Goal: Information Seeking & Learning: Learn about a topic

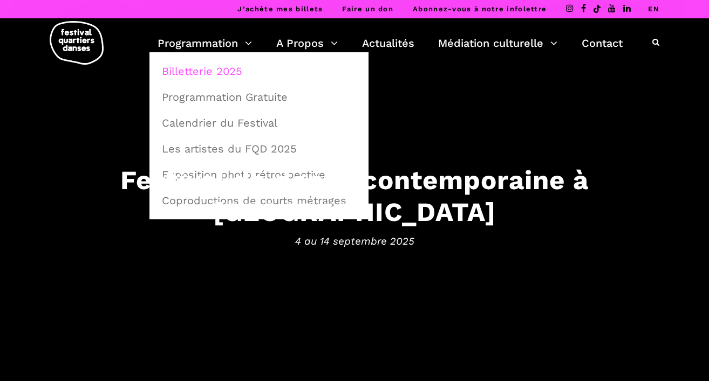
click at [220, 67] on link "Billetterie 2025" at bounding box center [258, 71] width 207 height 25
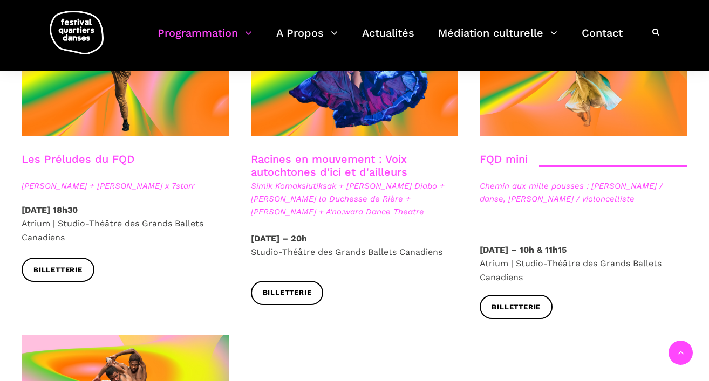
scroll to position [1527, 0]
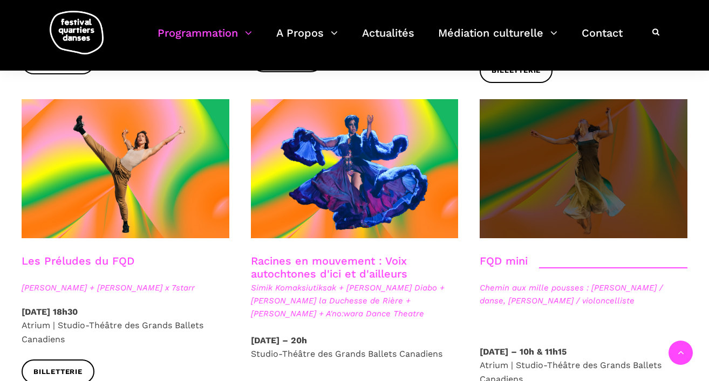
click at [555, 154] on span at bounding box center [584, 168] width 208 height 139
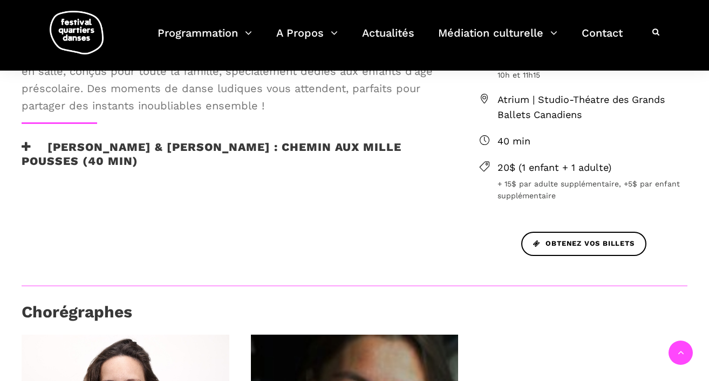
scroll to position [310, 0]
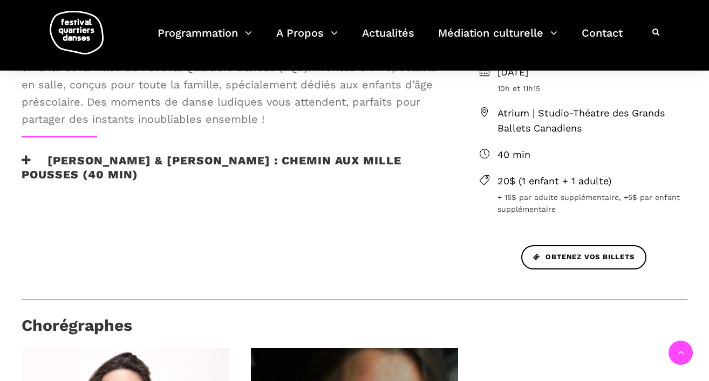
click at [268, 161] on h3 "Alexandra Caron & Emmanuelle Lizère : Chemin aux mille pousses (40 min)" at bounding box center [233, 167] width 423 height 27
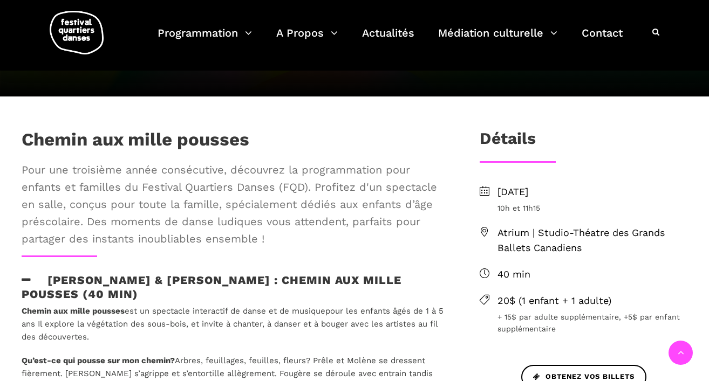
scroll to position [189, 0]
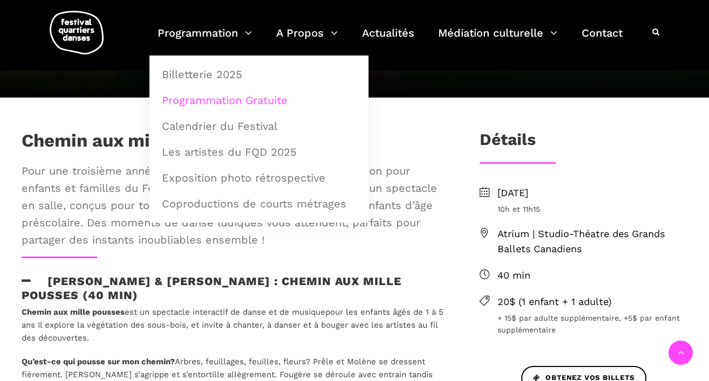
click at [232, 96] on link "Programmation Gratuite" at bounding box center [258, 100] width 207 height 25
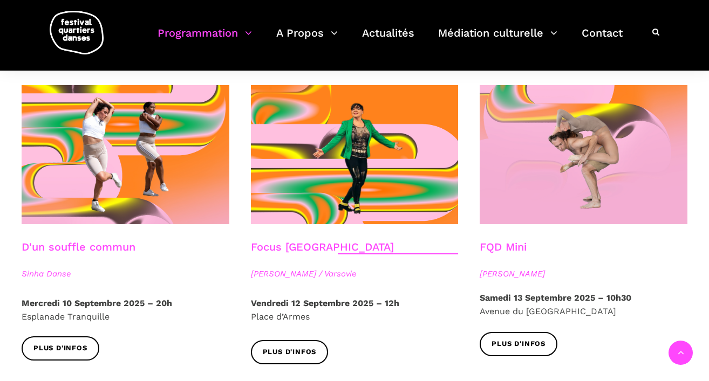
scroll to position [1227, 0]
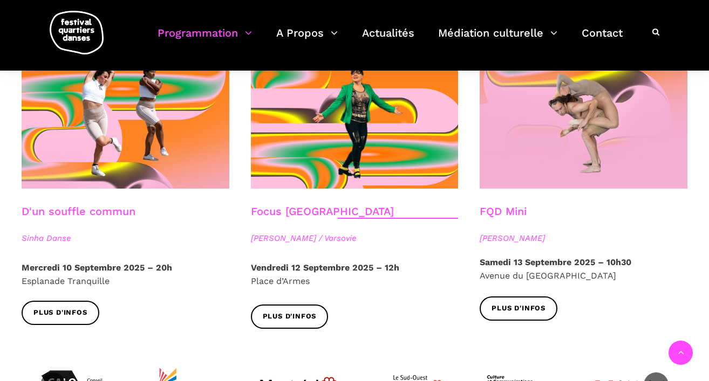
click at [505, 205] on link "FQD Mini" at bounding box center [503, 211] width 47 height 13
click at [500, 205] on link "FQD Mini" at bounding box center [503, 211] width 47 height 13
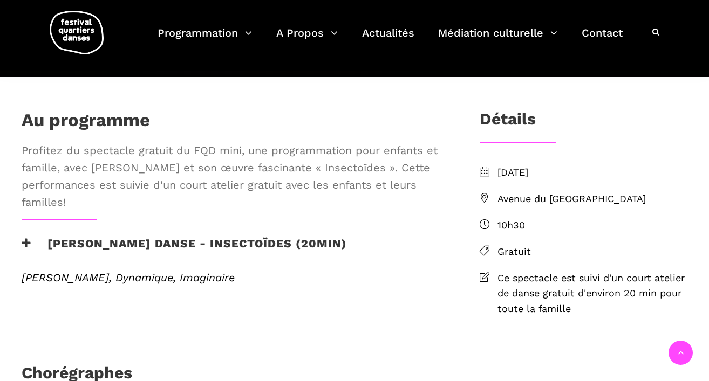
scroll to position [242, 0]
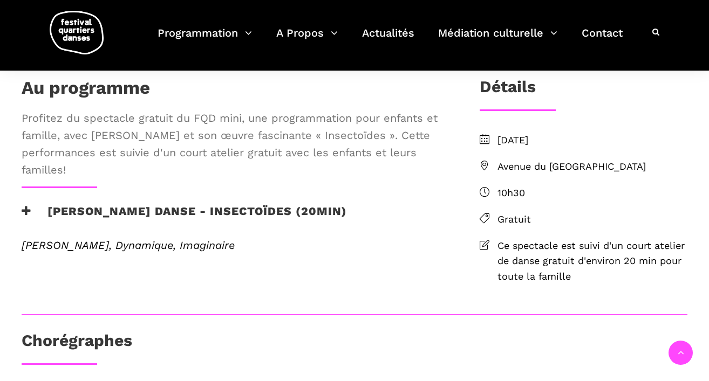
click at [229, 231] on h3 "Pauline Berndsen Danse - Insectoïdes (20min)" at bounding box center [184, 218] width 325 height 27
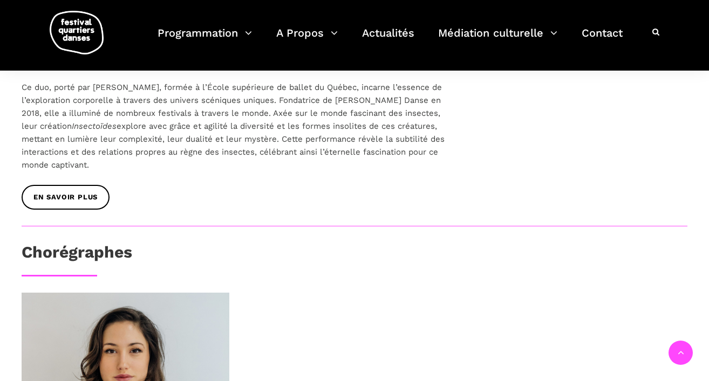
scroll to position [503, 0]
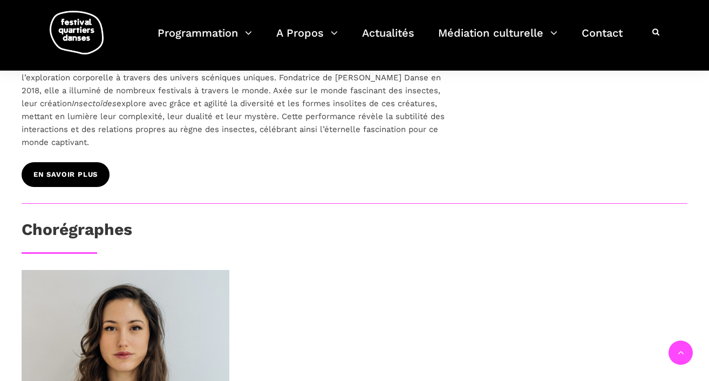
click at [83, 181] on span "EN SAVOIR PLUS" at bounding box center [65, 174] width 64 height 11
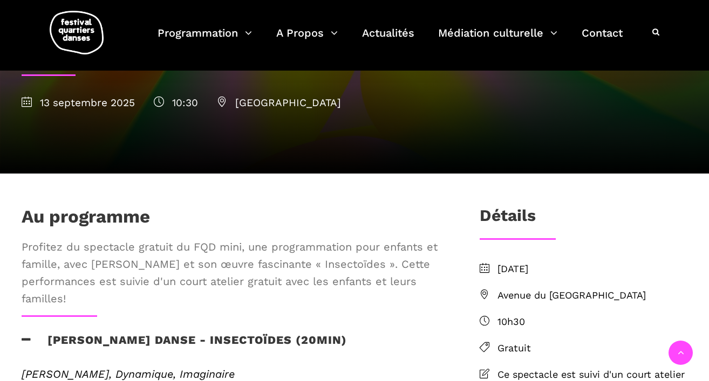
scroll to position [0, 0]
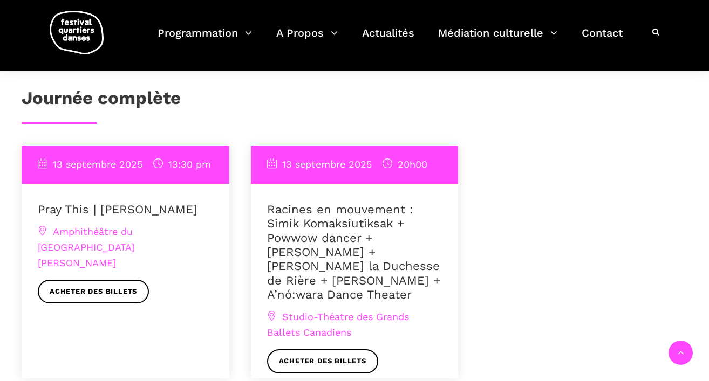
scroll to position [776, 0]
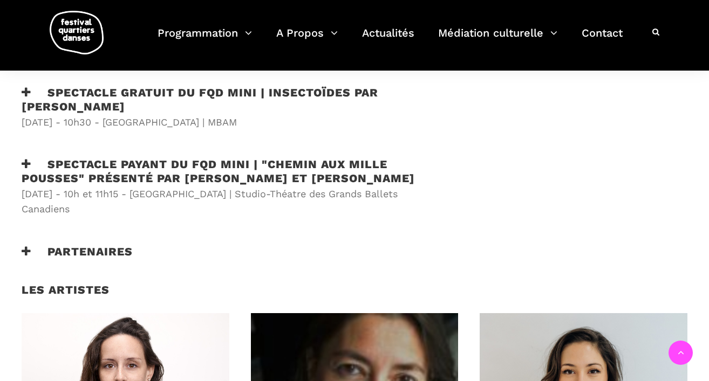
scroll to position [304, 0]
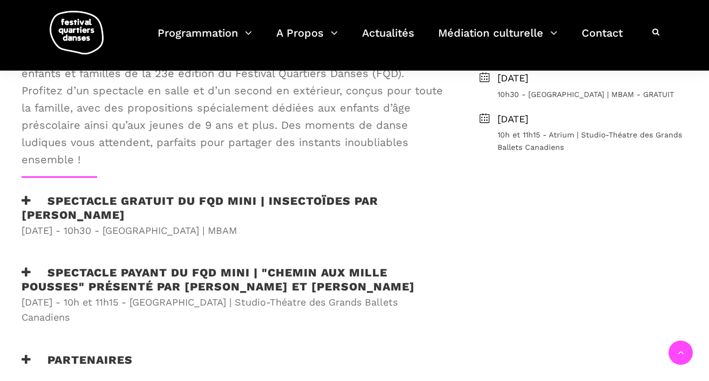
click at [174, 200] on h3 "Spectacle gratuit du FQD MINI | Insectoïdes par Pauline Berndsen Danse" at bounding box center [233, 207] width 423 height 27
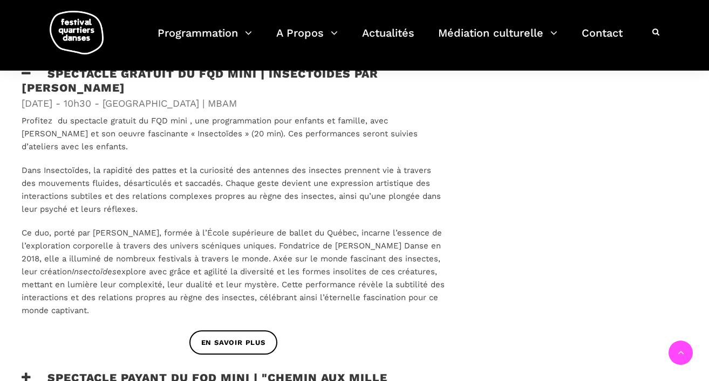
scroll to position [569, 0]
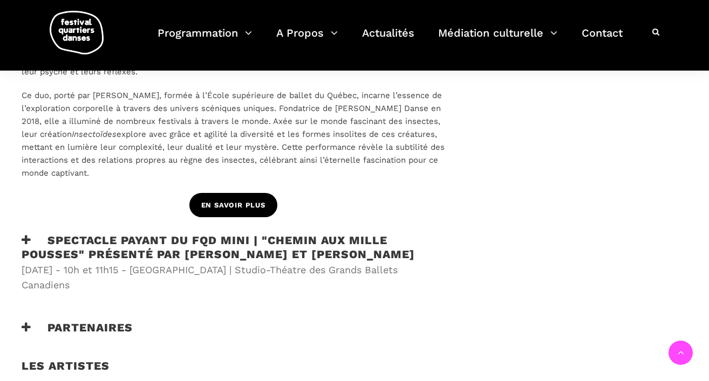
click at [220, 201] on span "EN SAVOIR PLUS" at bounding box center [233, 205] width 64 height 11
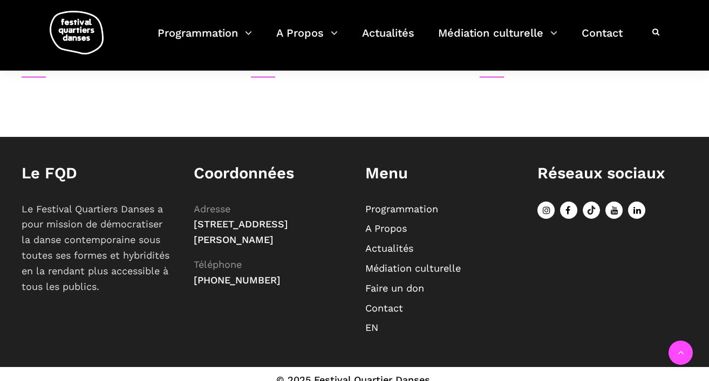
scroll to position [939, 0]
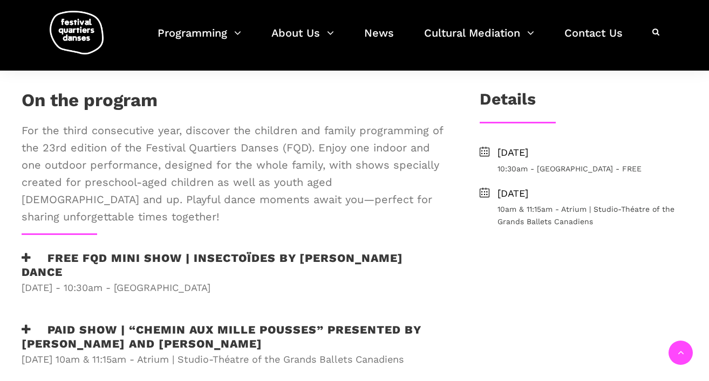
scroll to position [240, 0]
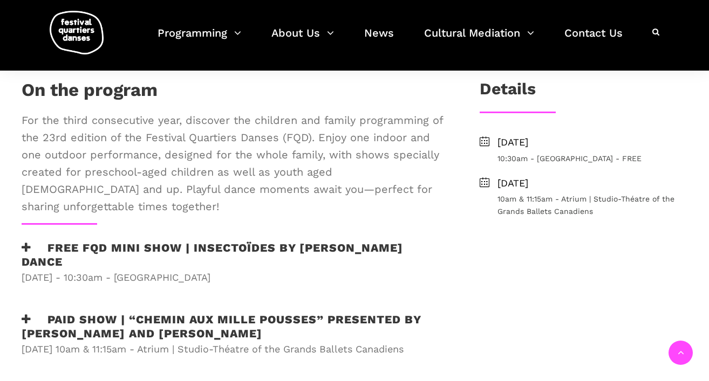
click at [133, 241] on h3 "Free FQD MINI show | Insectoïdes by [PERSON_NAME] Dance" at bounding box center [233, 254] width 423 height 27
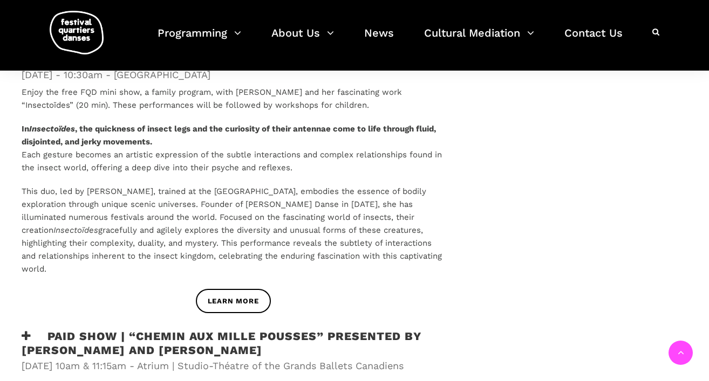
scroll to position [458, 0]
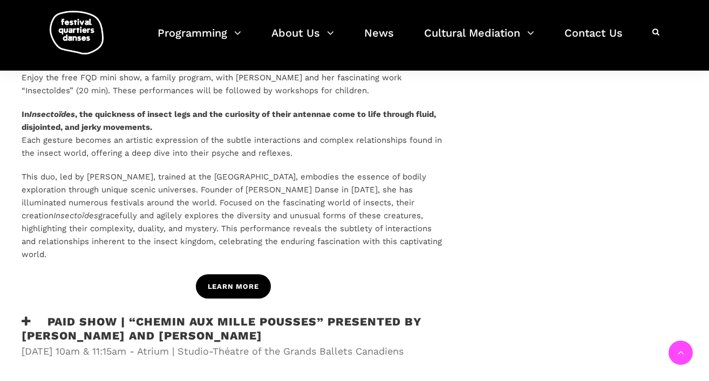
click at [213, 282] on span "LEARN MORE" at bounding box center [233, 287] width 51 height 11
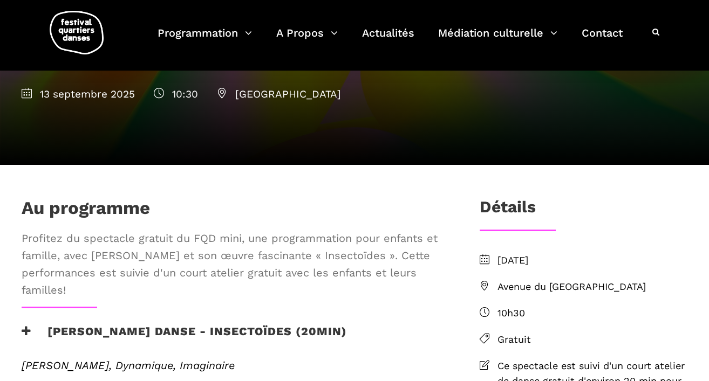
scroll to position [104, 0]
